Goal: Find specific page/section: Find specific page/section

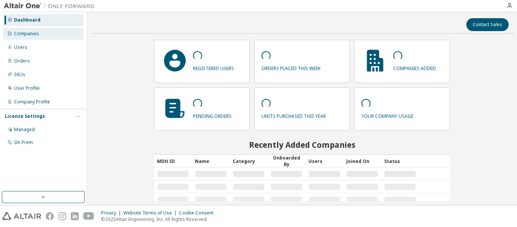
click at [39, 32] on div "Companies" at bounding box center [43, 34] width 81 height 12
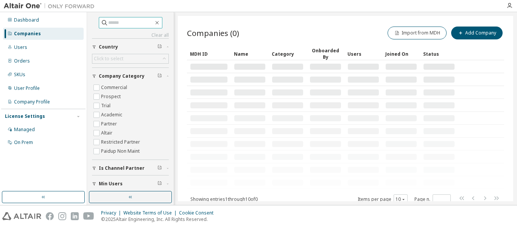
click at [116, 25] on input "text" at bounding box center [130, 23] width 45 height 8
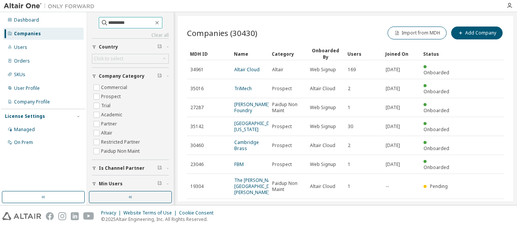
type input "*********"
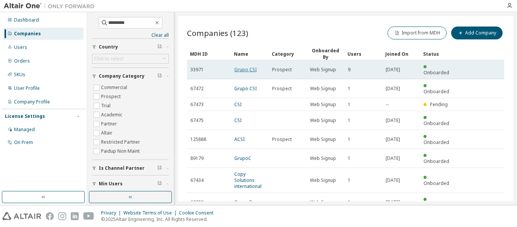
click at [244, 66] on link "Grupo CSI" at bounding box center [245, 69] width 22 height 6
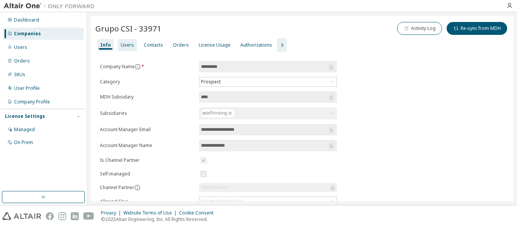
click at [127, 44] on div "Users" at bounding box center [127, 45] width 13 height 6
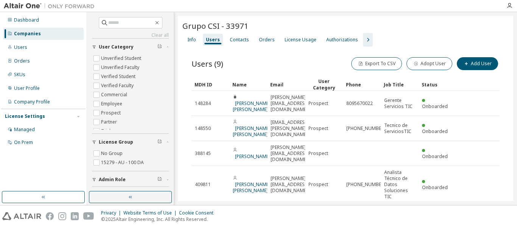
scroll to position [0, 0]
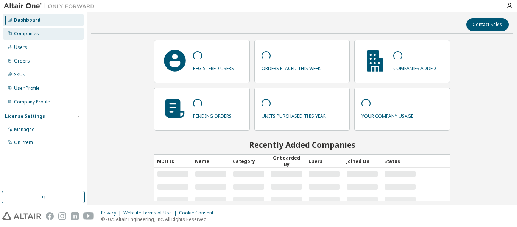
drag, startPoint x: 0, startPoint y: 0, endPoint x: 30, endPoint y: 35, distance: 45.9
click at [30, 35] on div "Companies" at bounding box center [26, 34] width 25 height 6
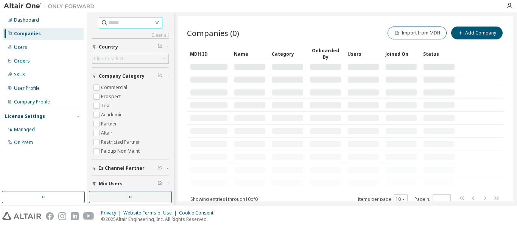
click at [108, 22] on input "text" at bounding box center [130, 23] width 45 height 8
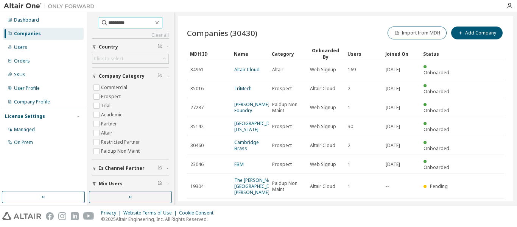
type input "*********"
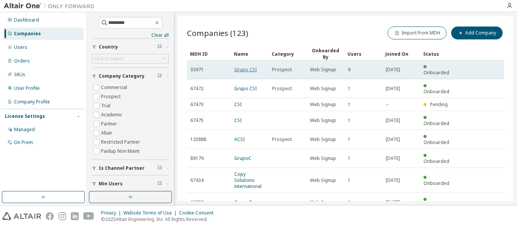
click at [239, 66] on link "Grupo CSI" at bounding box center [245, 69] width 22 height 6
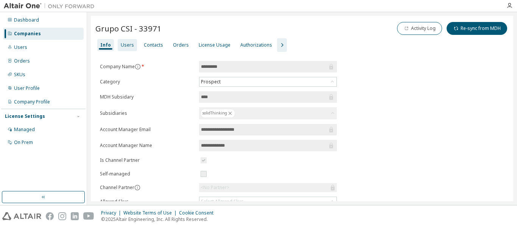
click at [127, 47] on div "Users" at bounding box center [127, 45] width 13 height 6
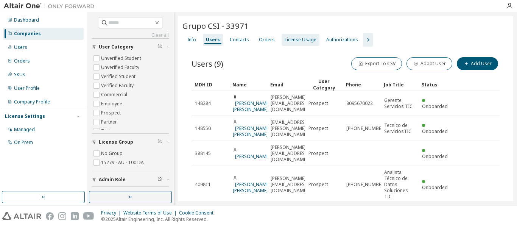
click at [291, 40] on div "License Usage" at bounding box center [300, 40] width 32 height 6
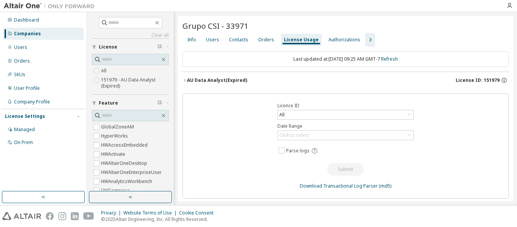
click at [366, 87] on button "AU Data Analyst (Expired) License ID: 151979" at bounding box center [345, 80] width 326 height 17
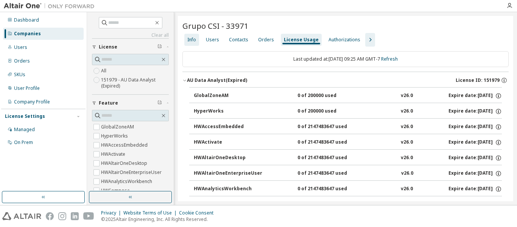
click at [197, 38] on div "Info" at bounding box center [191, 40] width 15 height 12
